Goal: Task Accomplishment & Management: Manage account settings

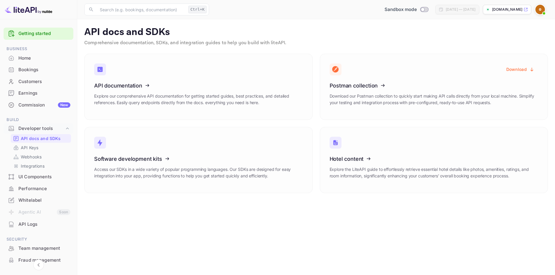
scroll to position [60, 0]
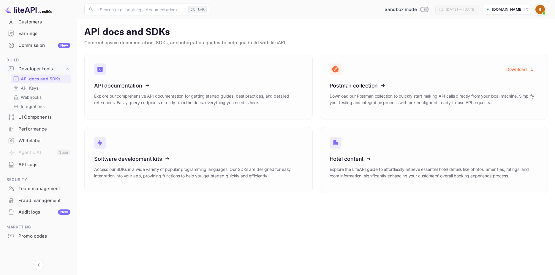
click at [542, 8] on img at bounding box center [541, 10] width 10 height 10
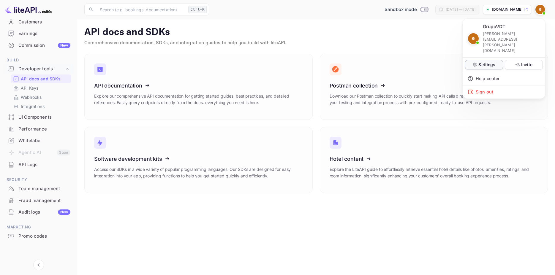
click at [487, 62] on p "Settings" at bounding box center [487, 65] width 17 height 6
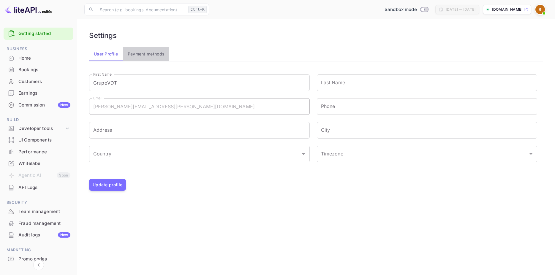
click at [142, 55] on button "Payment methods" at bounding box center [146, 54] width 47 height 14
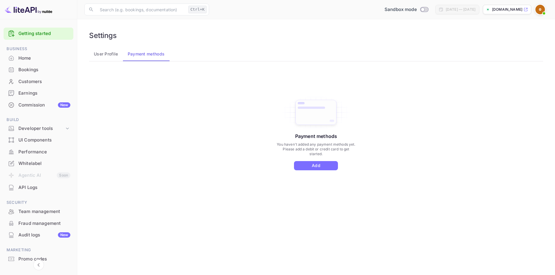
click at [108, 53] on button "User Profile" at bounding box center [106, 54] width 34 height 14
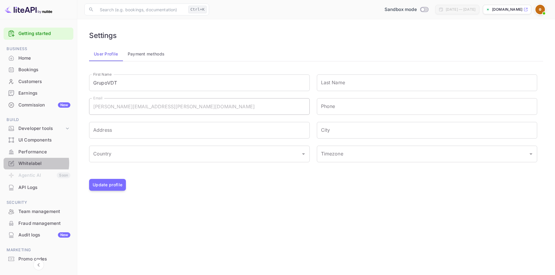
click at [31, 163] on div "Whitelabel" at bounding box center [44, 163] width 52 height 7
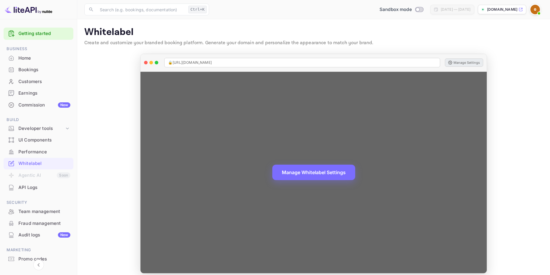
click at [461, 60] on button "Manage Settings" at bounding box center [464, 63] width 38 height 8
